Goal: Information Seeking & Learning: Compare options

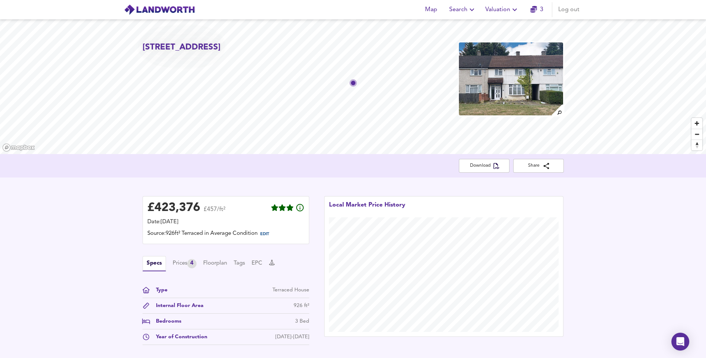
click at [463, 13] on span "Search" at bounding box center [462, 9] width 27 height 10
click at [456, 27] on li "New Search" at bounding box center [463, 26] width 74 height 13
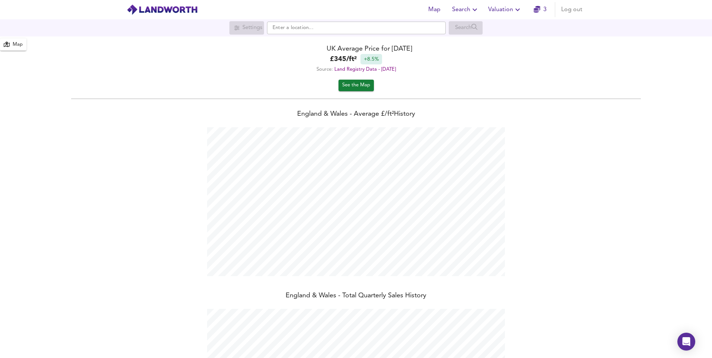
scroll to position [358, 712]
click at [294, 27] on input "text" at bounding box center [356, 28] width 179 height 13
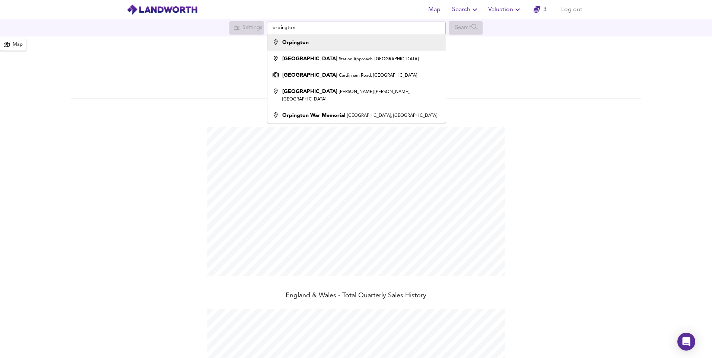
click at [315, 42] on div "Orpington" at bounding box center [354, 42] width 171 height 7
type input "Orpington"
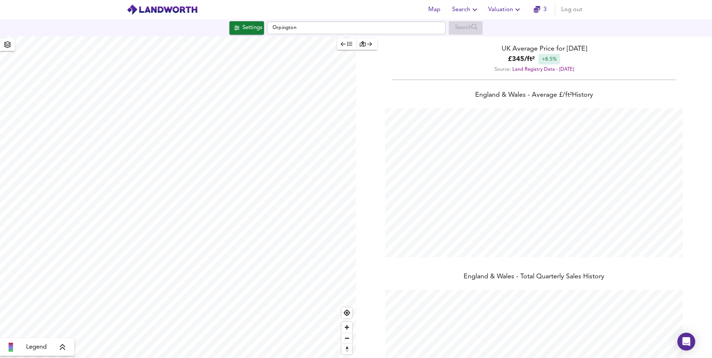
checkbox input "false"
checkbox input "true"
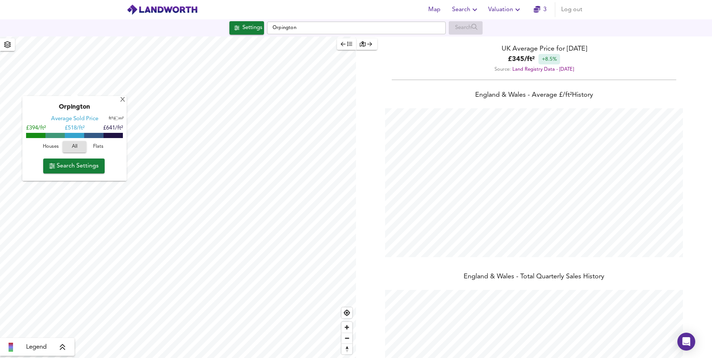
type input "1854"
click at [69, 163] on span "Search Settings" at bounding box center [74, 166] width 50 height 10
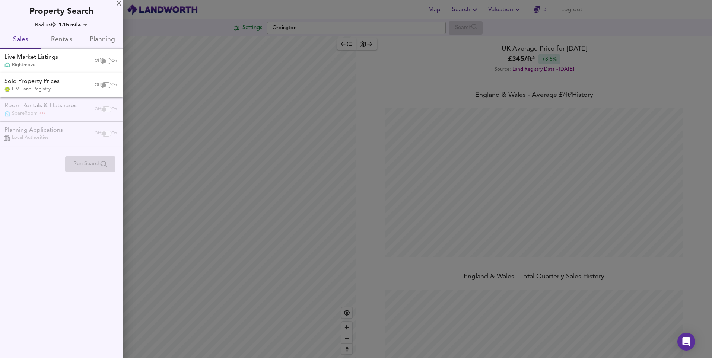
click at [102, 59] on input "checkbox" at bounding box center [104, 61] width 18 height 6
checkbox input "true"
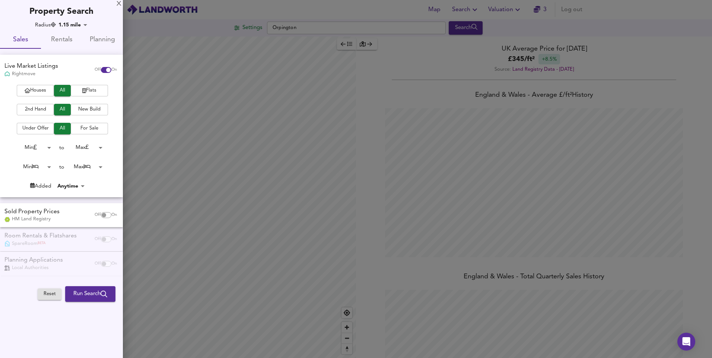
click at [41, 112] on span "2nd Hand" at bounding box center [35, 109] width 30 height 9
click at [90, 128] on span "For Sale" at bounding box center [89, 128] width 30 height 9
click at [33, 147] on body "Map Search Valuation 3 Log out Settings Orpington Search Legend UK Average Pric…" at bounding box center [356, 179] width 712 height 358
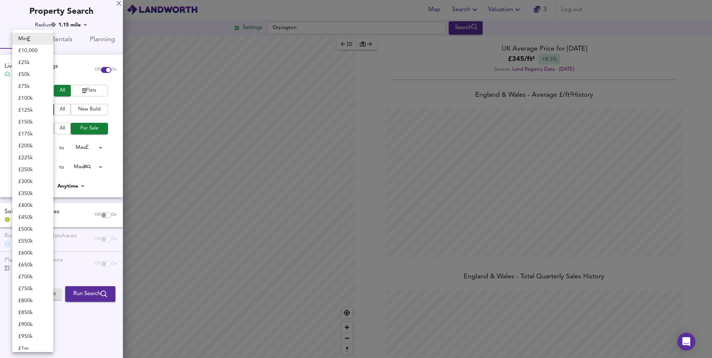
click at [28, 97] on li "£ 100k" at bounding box center [32, 98] width 41 height 12
type input "100000"
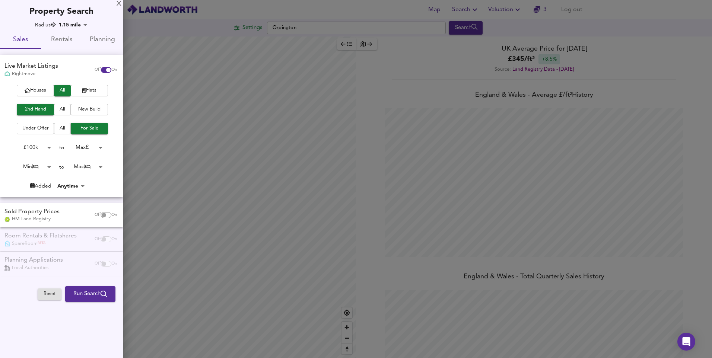
click at [91, 148] on body "Map Search Valuation 3 Log out Settings Orpington Search Legend UK Average Pric…" at bounding box center [356, 179] width 712 height 358
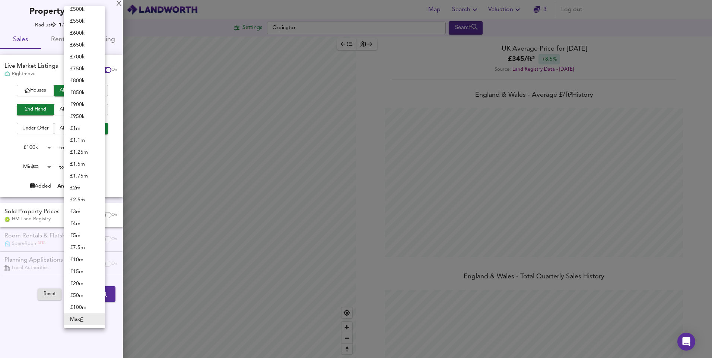
scroll to position [99, 0]
click at [87, 22] on li "£ 400k" at bounding box center [84, 23] width 41 height 12
type input "400000"
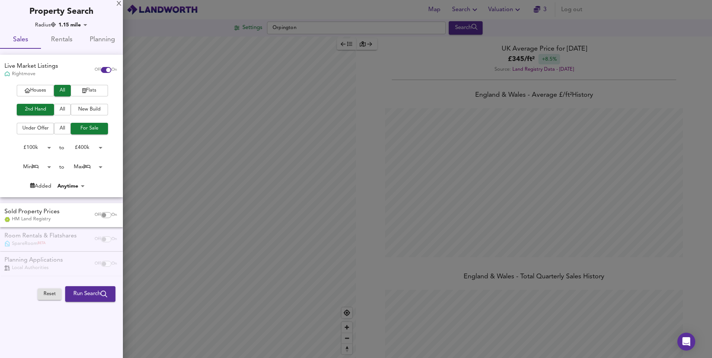
click at [95, 296] on span "Run Search" at bounding box center [90, 294] width 34 height 10
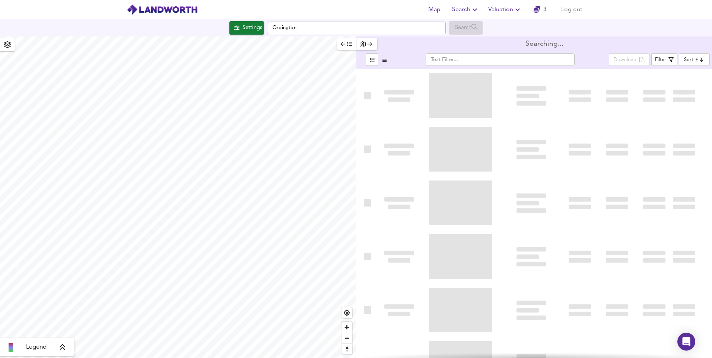
type input "bestdeal"
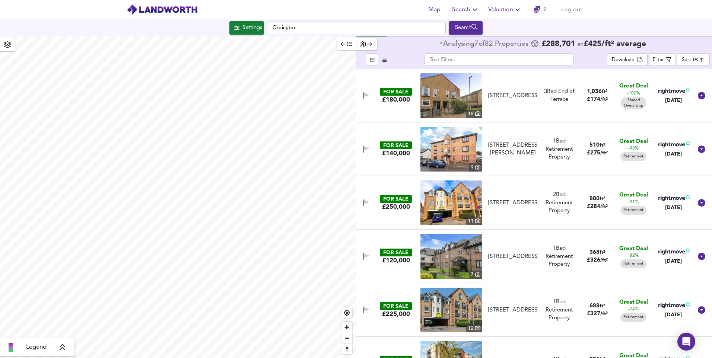
click at [352, 45] on button "button" at bounding box center [346, 44] width 19 height 12
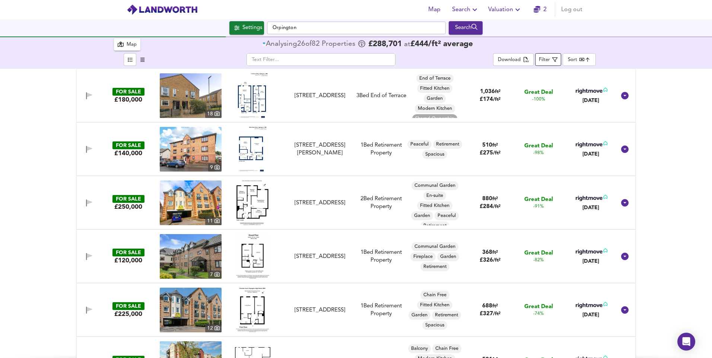
click at [544, 57] on div "Filter" at bounding box center [544, 60] width 11 height 9
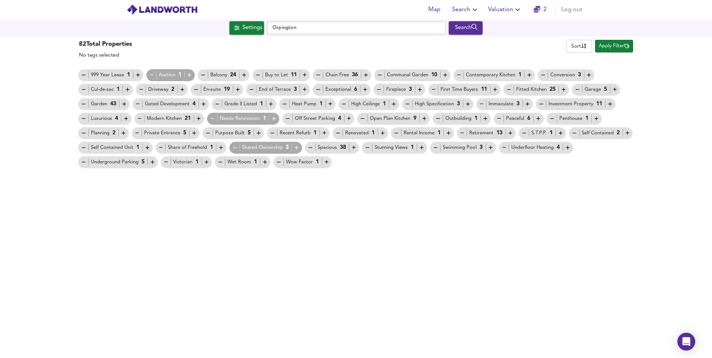
click at [234, 146] on icon "button" at bounding box center [235, 147] width 6 height 6
click at [464, 130] on icon "button" at bounding box center [462, 133] width 6 height 6
click at [217, 104] on icon "button" at bounding box center [218, 104] width 4 height 0
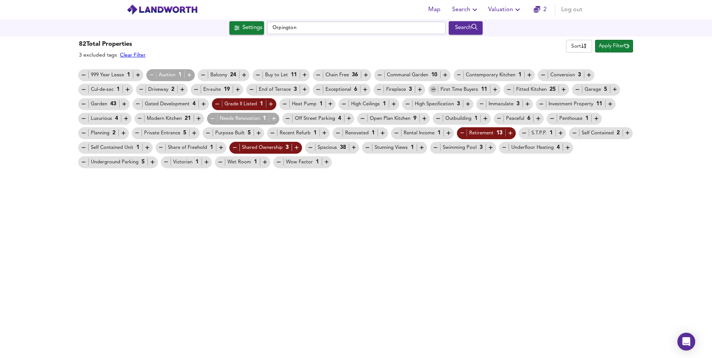
click at [433, 89] on icon "button" at bounding box center [433, 89] width 6 height 6
click at [612, 47] on span "Apply Filter" at bounding box center [614, 46] width 31 height 9
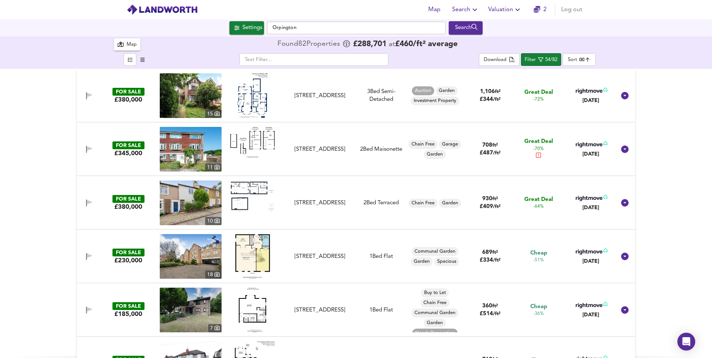
click at [582, 61] on body "Map Search Valuation 2 Log out Settings Orpington Search 82 Results Legend Map …" at bounding box center [356, 179] width 712 height 358
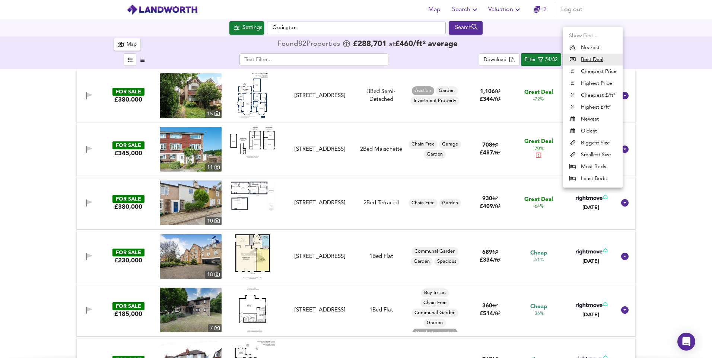
click at [603, 73] on li "Cheapest Price" at bounding box center [593, 72] width 60 height 12
type input "cheapest"
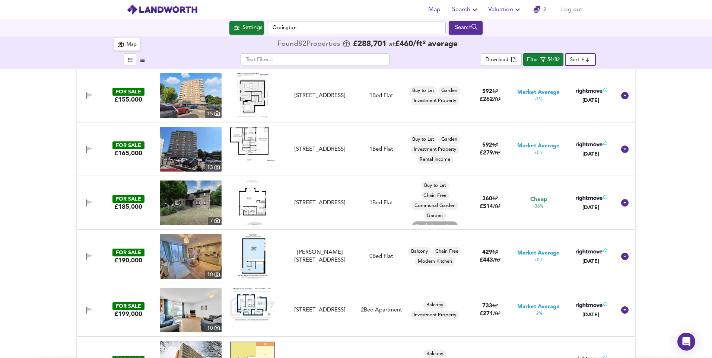
click at [261, 101] on img at bounding box center [252, 95] width 31 height 45
click at [201, 208] on img at bounding box center [191, 203] width 62 height 45
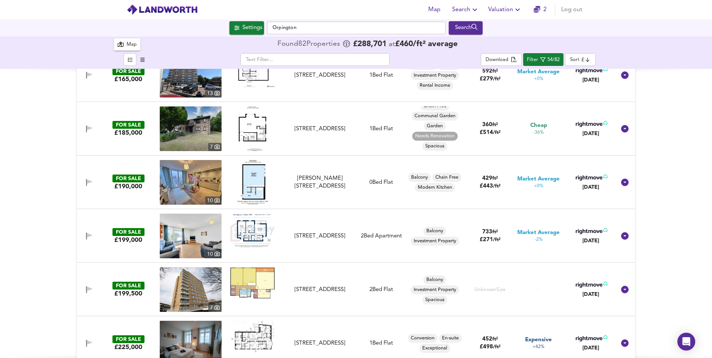
scroll to position [74, 0]
click at [251, 238] on img at bounding box center [252, 230] width 45 height 34
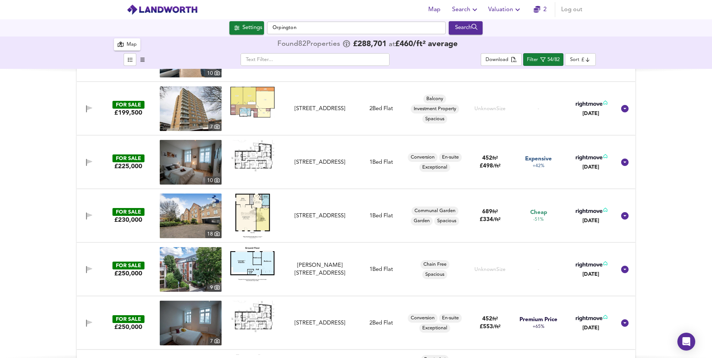
scroll to position [261, 0]
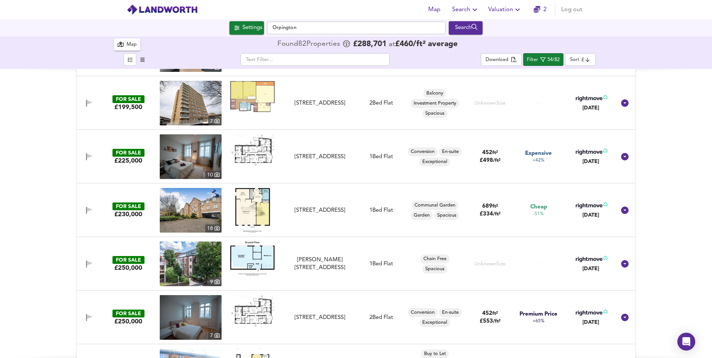
click at [257, 210] on img at bounding box center [252, 210] width 35 height 45
click at [179, 219] on img at bounding box center [191, 210] width 62 height 45
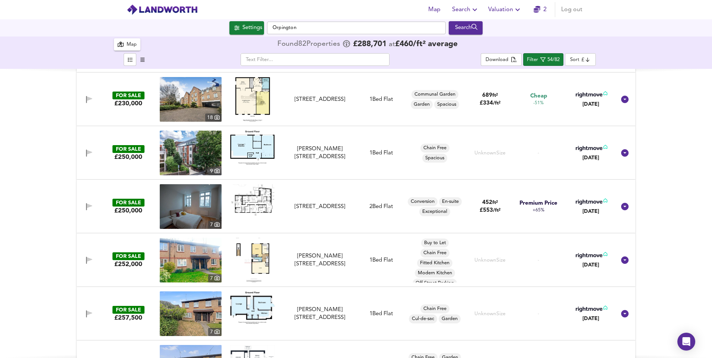
scroll to position [372, 0]
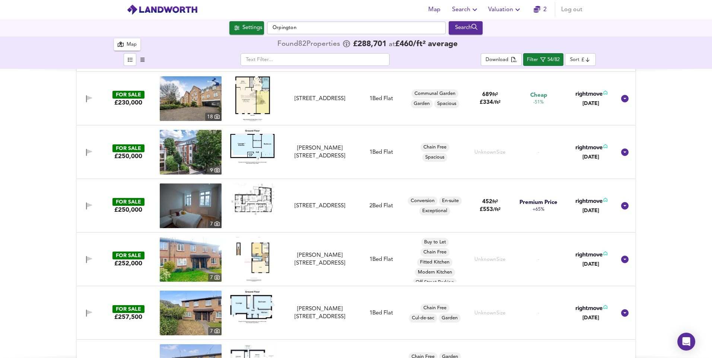
click at [197, 141] on img at bounding box center [191, 152] width 62 height 45
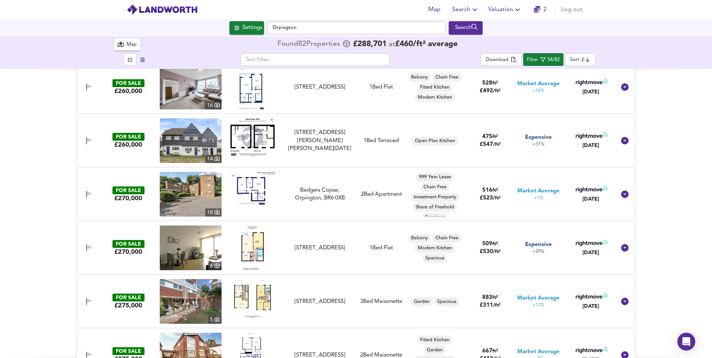
scroll to position [707, 0]
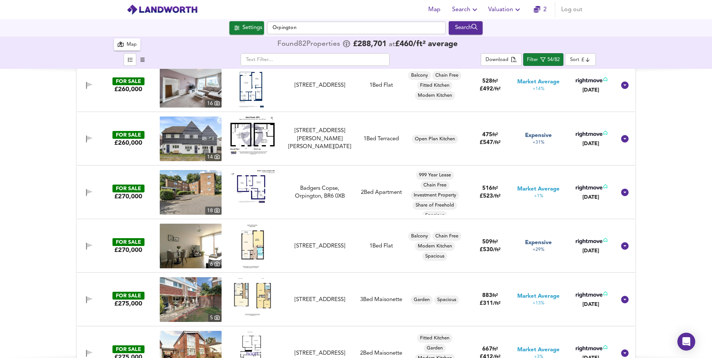
click at [252, 184] on img at bounding box center [252, 186] width 45 height 33
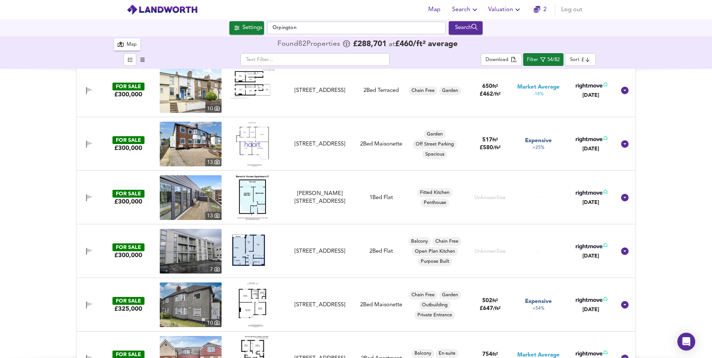
scroll to position [1377, 0]
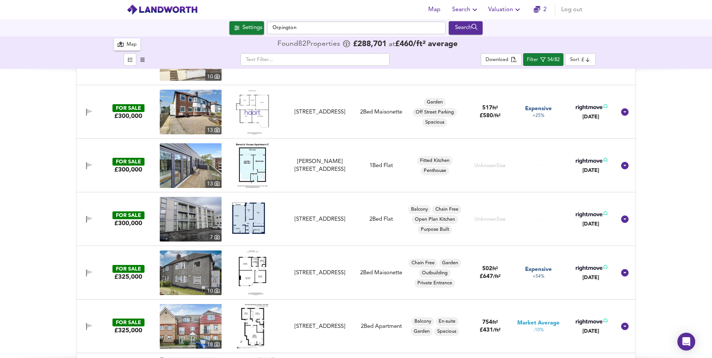
click at [254, 217] on img at bounding box center [252, 215] width 45 height 37
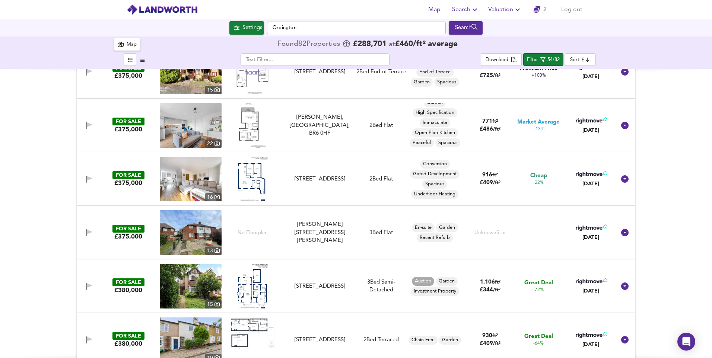
scroll to position [2420, 0]
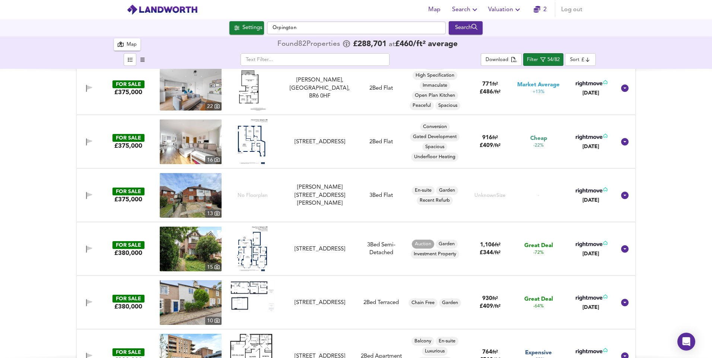
click at [182, 254] on img at bounding box center [191, 249] width 62 height 45
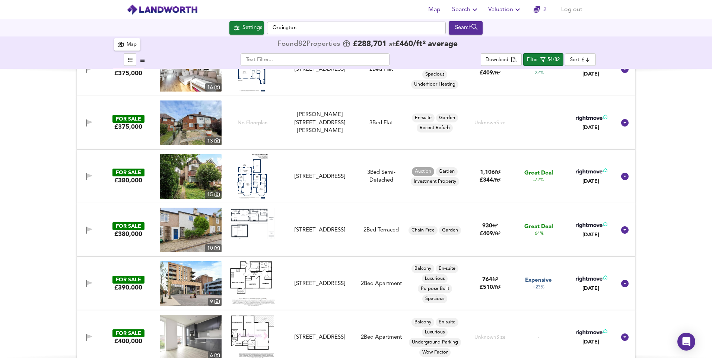
scroll to position [2494, 0]
